Goal: Task Accomplishment & Management: Complete application form

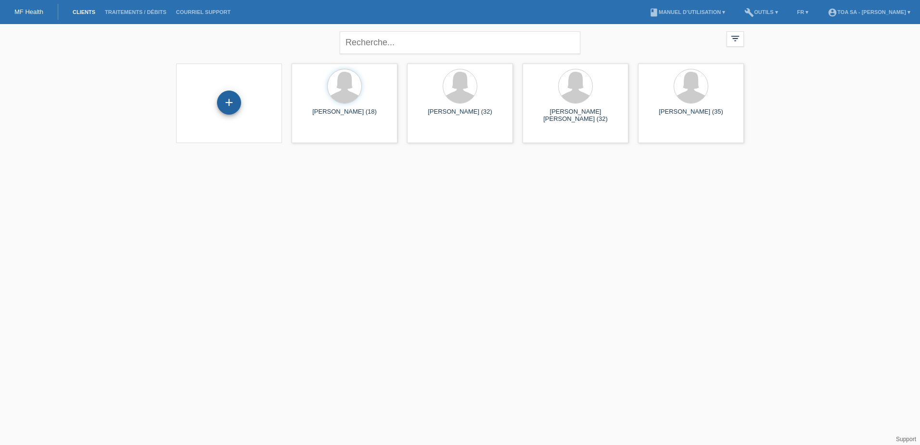
click at [232, 103] on div "+" at bounding box center [229, 102] width 24 height 24
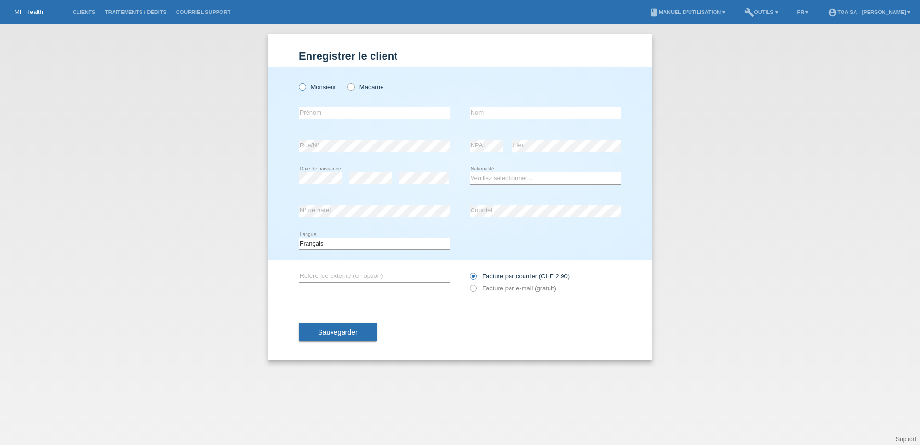
click at [330, 87] on label "Monsieur" at bounding box center [318, 86] width 38 height 7
click at [305, 87] on input "Monsieur" at bounding box center [302, 86] width 6 height 6
radio input "true"
click at [337, 109] on input "text" at bounding box center [375, 113] width 152 height 12
click at [303, 113] on input "Trelba" at bounding box center [375, 113] width 152 height 12
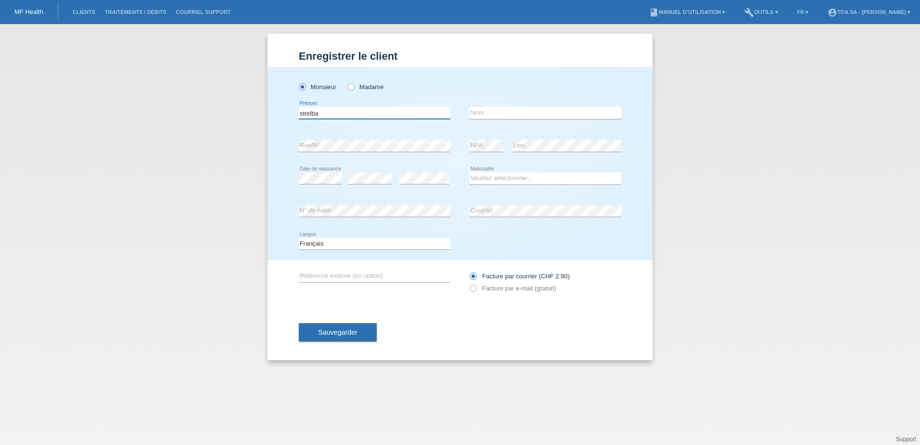
click at [302, 114] on input "strelba" at bounding box center [375, 113] width 152 height 12
type input "Strelba"
click at [497, 115] on input "text" at bounding box center [546, 113] width 152 height 12
type input "Jan Anthony"
click at [509, 175] on select "Veuillez sélectionner... Suisse Allemagne Autriche Liechtenstein ------------ A…" at bounding box center [546, 178] width 152 height 12
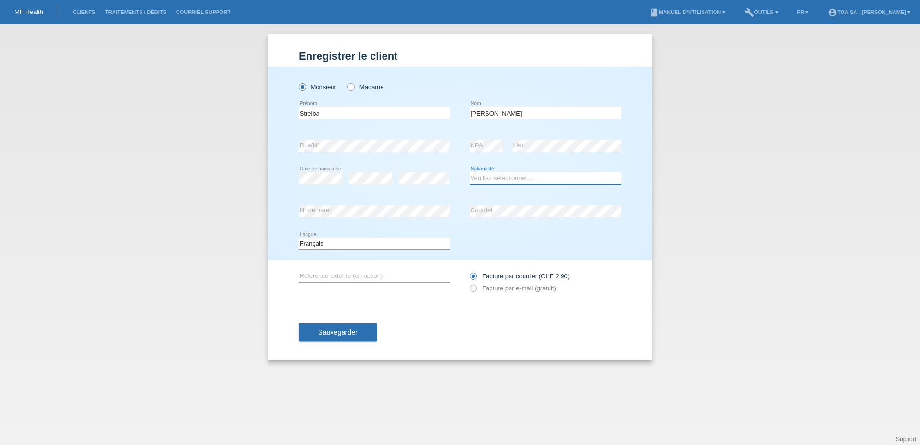
select select "CH"
click at [470, 172] on select "Veuillez sélectionner... Suisse Allemagne Autriche Liechtenstein ------------ A…" at bounding box center [546, 178] width 152 height 12
click at [525, 291] on label "Facture par e-mail (gratuit)" at bounding box center [513, 287] width 87 height 7
click at [476, 291] on input "Facture par e-mail (gratuit)" at bounding box center [473, 290] width 6 height 12
radio input "true"
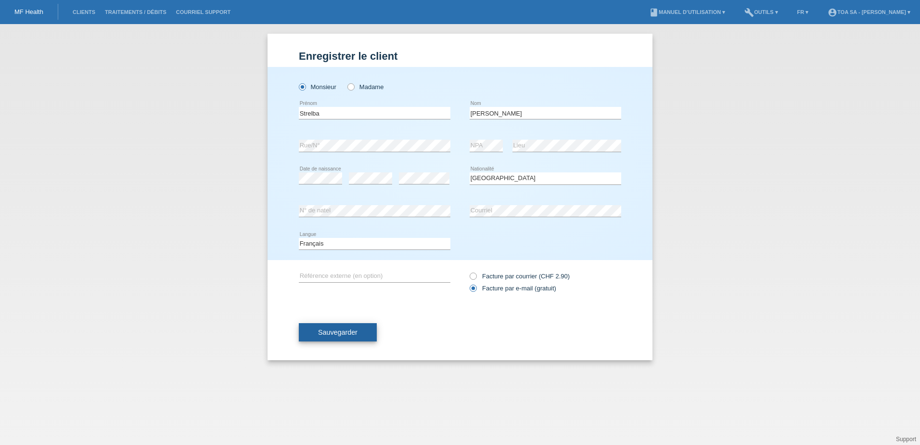
click at [358, 336] on button "Sauvegarder" at bounding box center [338, 332] width 78 height 18
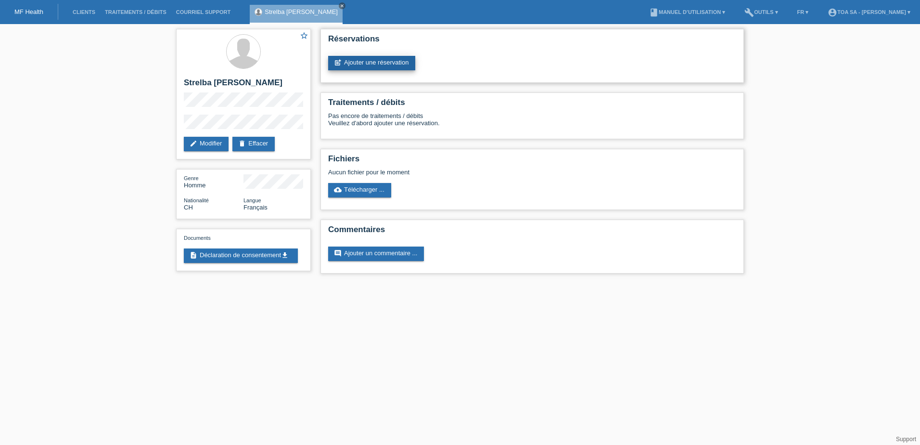
click at [393, 64] on link "post_add Ajouter une réservation" at bounding box center [371, 63] width 87 height 14
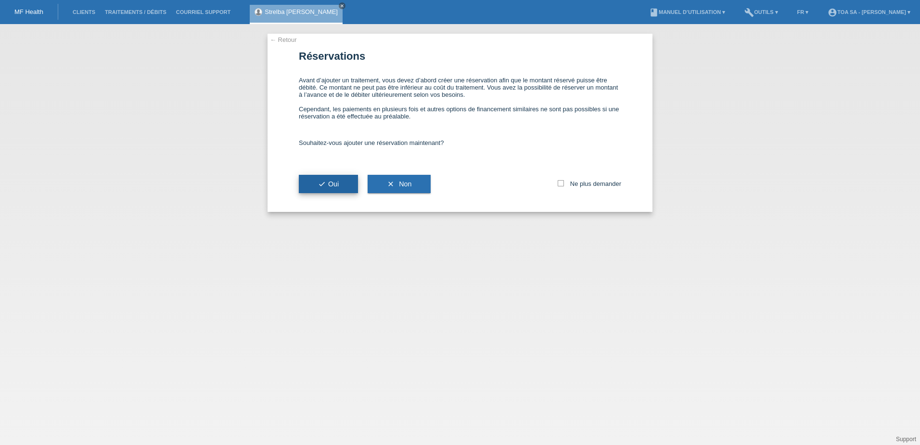
click at [345, 183] on button "check Oui" at bounding box center [328, 184] width 59 height 18
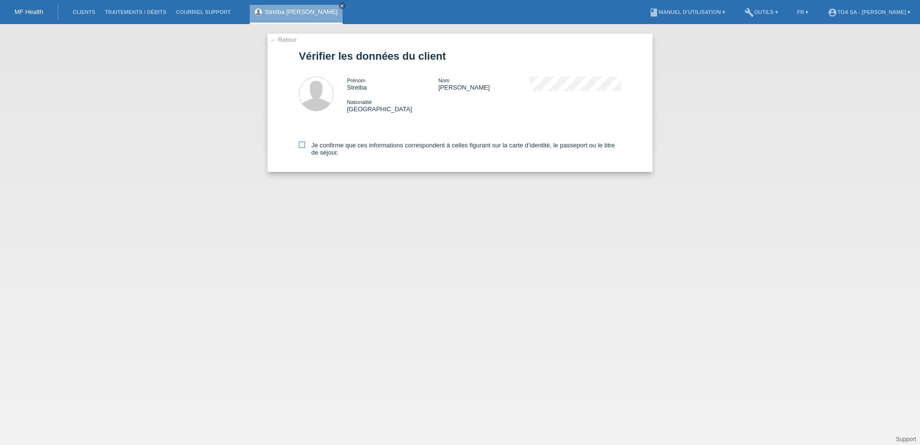
click at [304, 146] on icon at bounding box center [302, 144] width 6 height 6
click at [304, 146] on input "Je confirme que ces informations correspondent à celles figurant sur la carte d…" at bounding box center [302, 144] width 6 height 6
checkbox input "true"
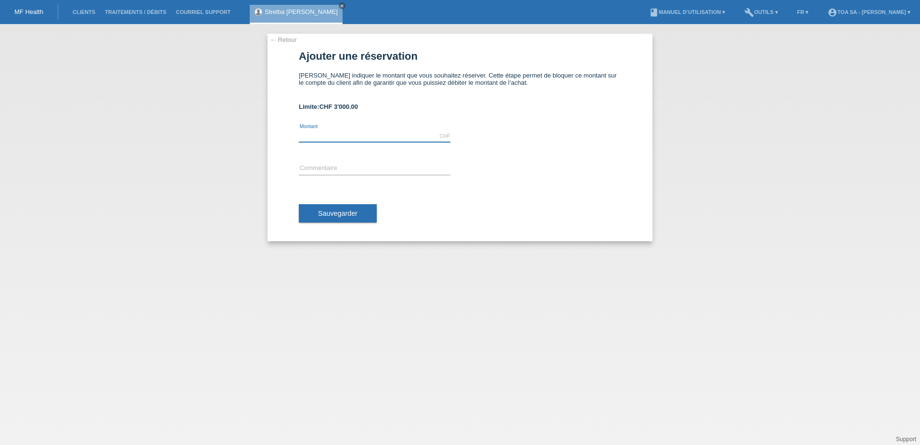
click at [390, 140] on input "text" at bounding box center [375, 136] width 152 height 12
type input "1000.00"
click at [362, 218] on button "Sauvegarder" at bounding box center [338, 213] width 78 height 18
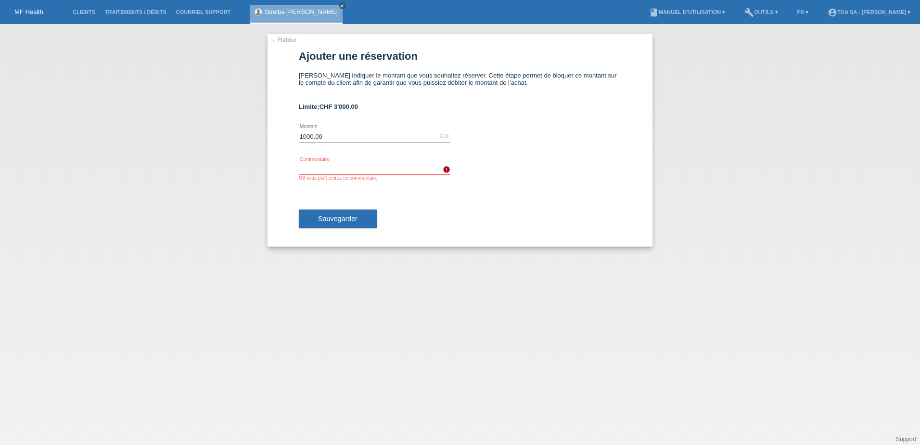
click at [374, 169] on input "text" at bounding box center [375, 169] width 152 height 12
type input "E"
type input "L"
type input "Offre Laser Aisselles"
click at [335, 221] on span "Sauvegarder" at bounding box center [337, 219] width 39 height 8
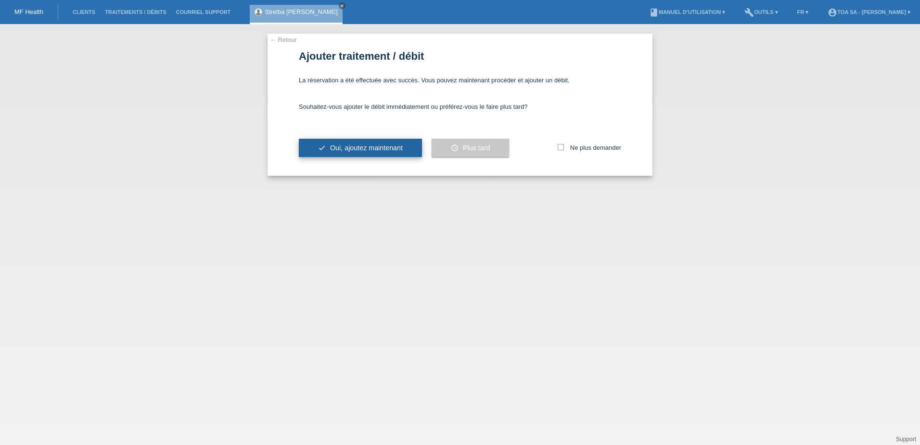
click at [391, 148] on span "Oui, ajoutez maintenant" at bounding box center [366, 148] width 73 height 8
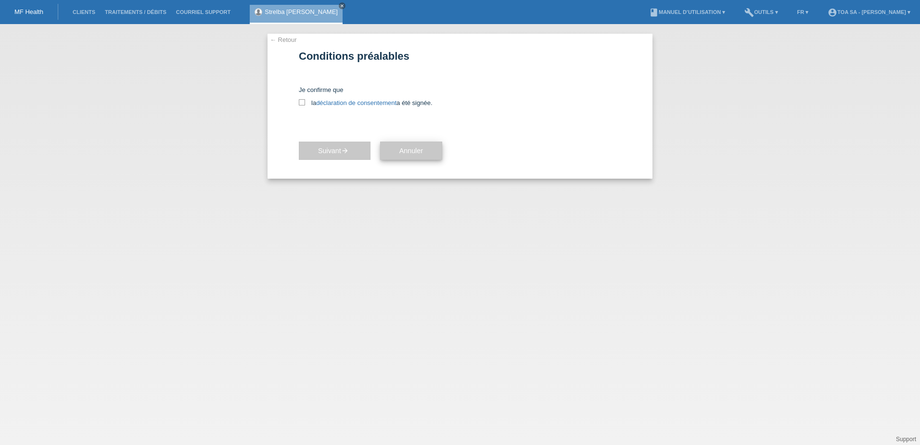
click at [419, 156] on button "Annuler" at bounding box center [411, 150] width 62 height 18
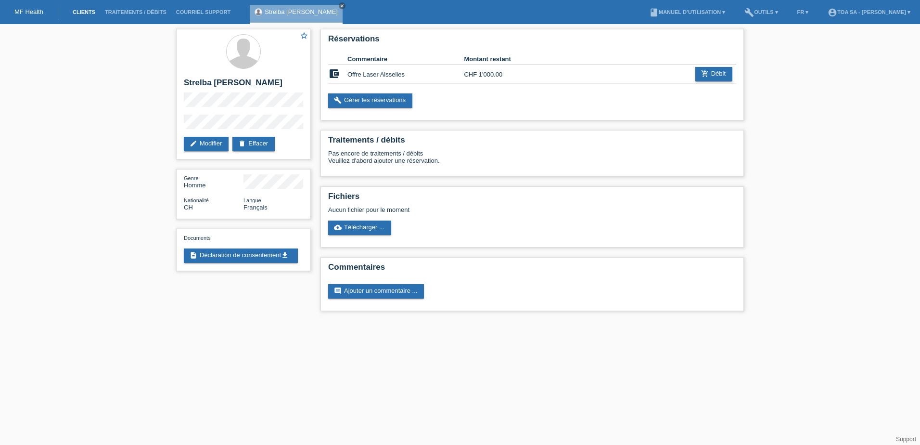
click at [83, 9] on link "Clients" at bounding box center [84, 12] width 32 height 6
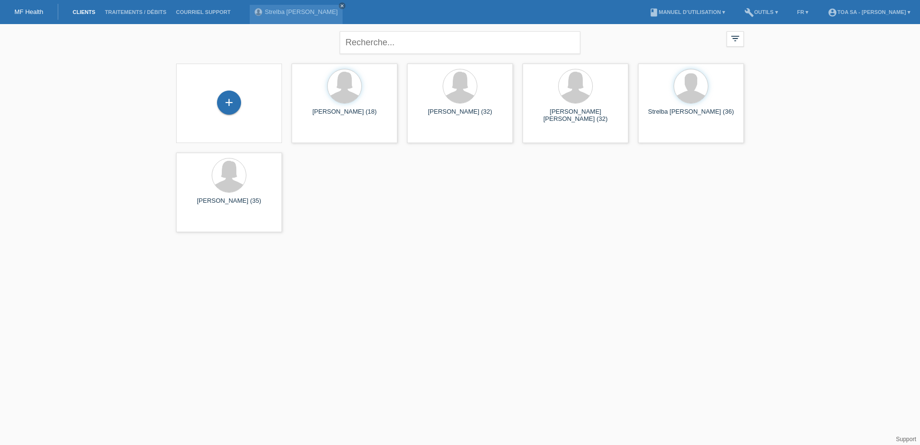
click at [557, 237] on html "MF Health Clients Traitements / débits Courriel Support Strelba [PERSON_NAME] c…" at bounding box center [460, 118] width 920 height 237
click at [701, 89] on div at bounding box center [691, 87] width 34 height 34
click at [370, 124] on div "Zoé Anaïs Blaser (18) launch Afficher" at bounding box center [345, 102] width 106 height 79
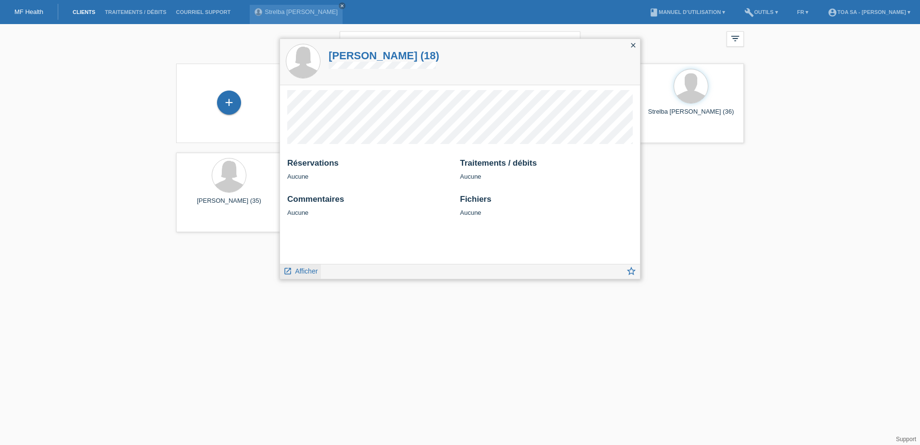
click at [306, 275] on link "launch Afficher" at bounding box center [300, 270] width 34 height 12
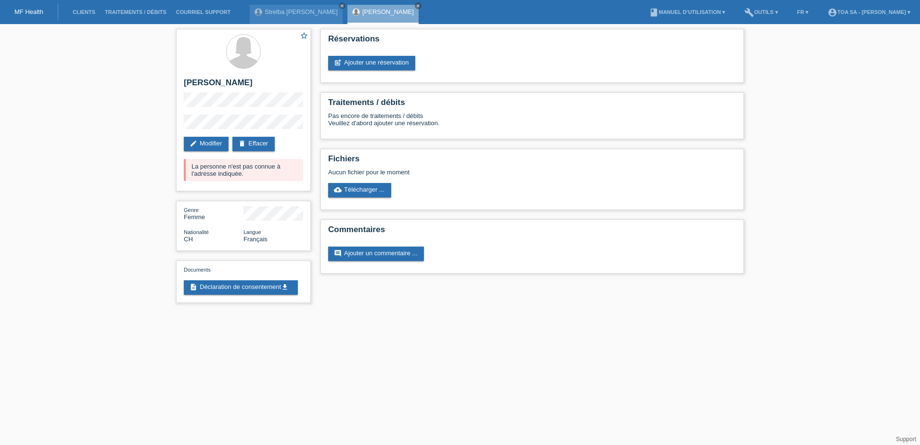
click at [39, 14] on link "MF Health" at bounding box center [28, 11] width 29 height 7
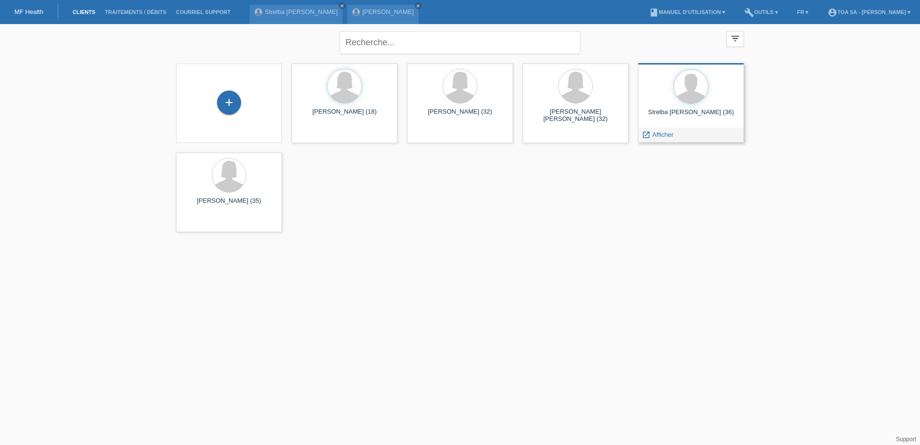
click at [710, 99] on div at bounding box center [691, 87] width 90 height 36
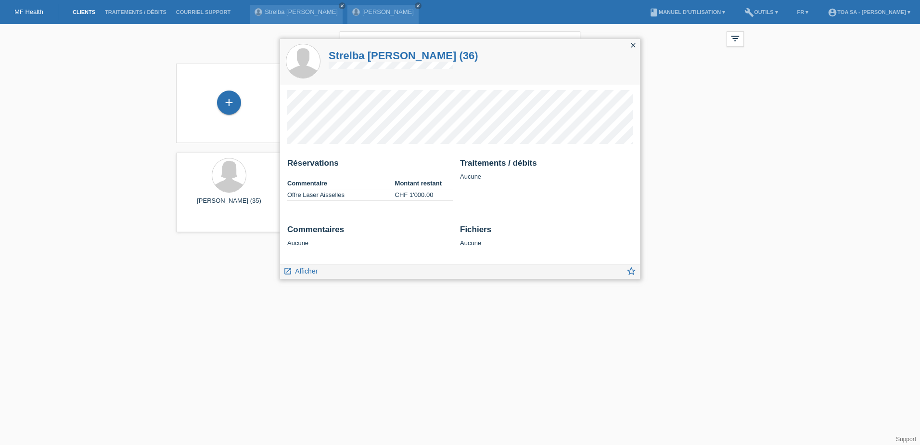
click at [635, 47] on icon "close" at bounding box center [633, 45] width 8 height 8
